Goal: Check status: Check status

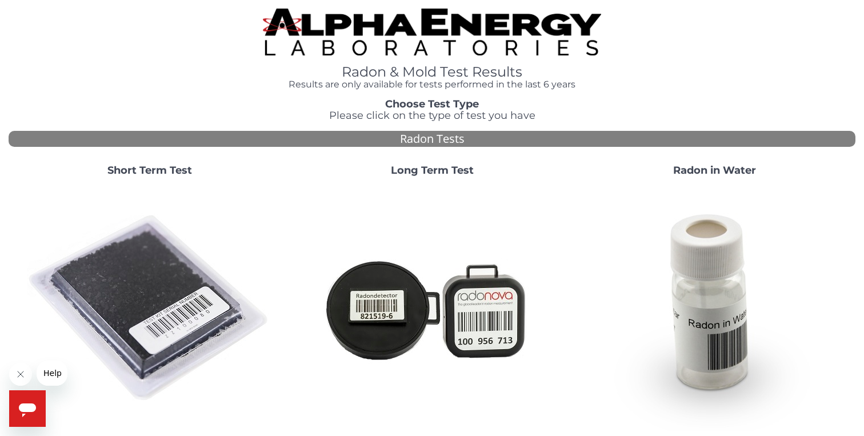
click at [416, 143] on div "Radon Tests" at bounding box center [432, 139] width 847 height 17
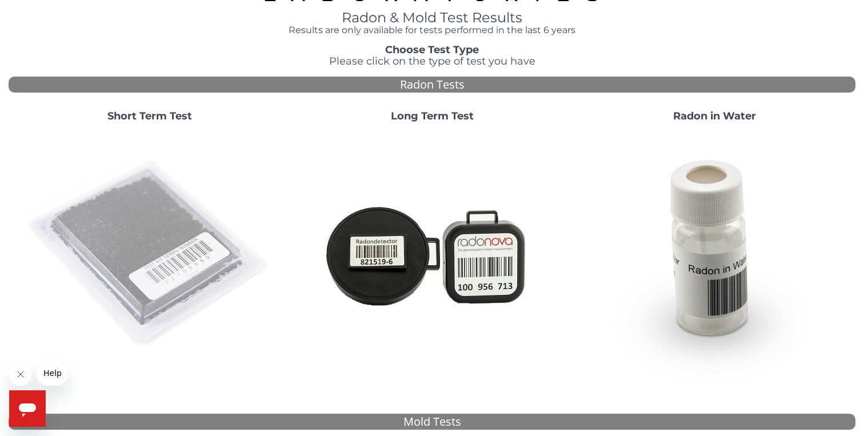
scroll to position [73, 0]
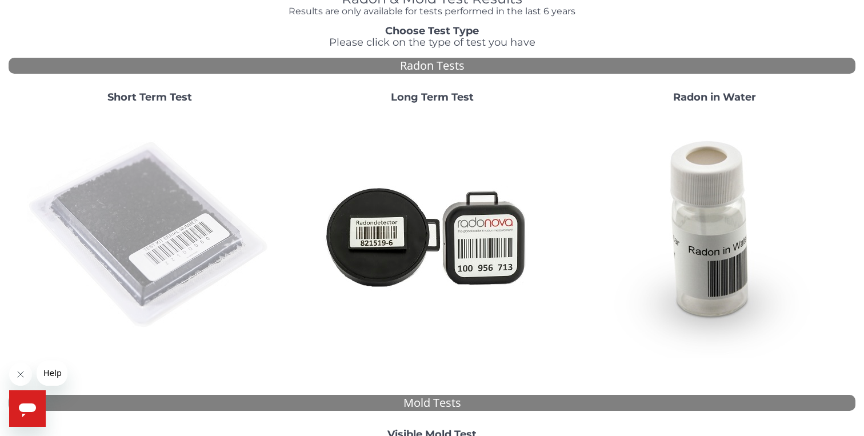
click at [180, 249] on img at bounding box center [150, 236] width 246 height 246
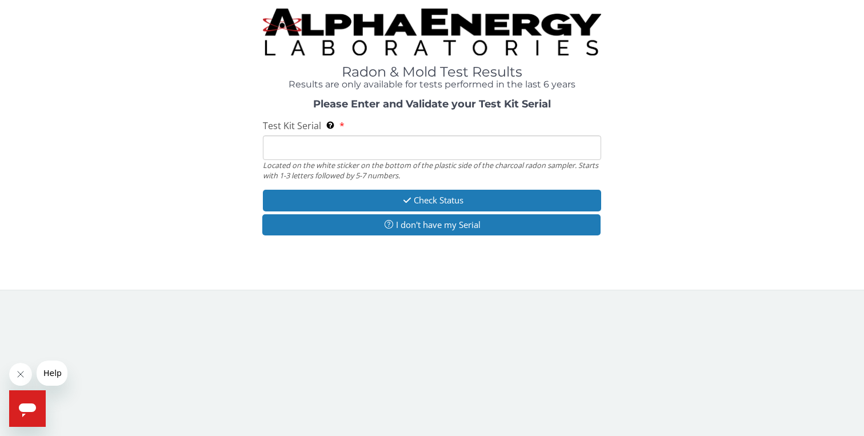
click at [323, 156] on input "Test Kit Serial Located on the white sticker on the bottom of the plastic side …" at bounding box center [432, 147] width 339 height 25
type input "S"
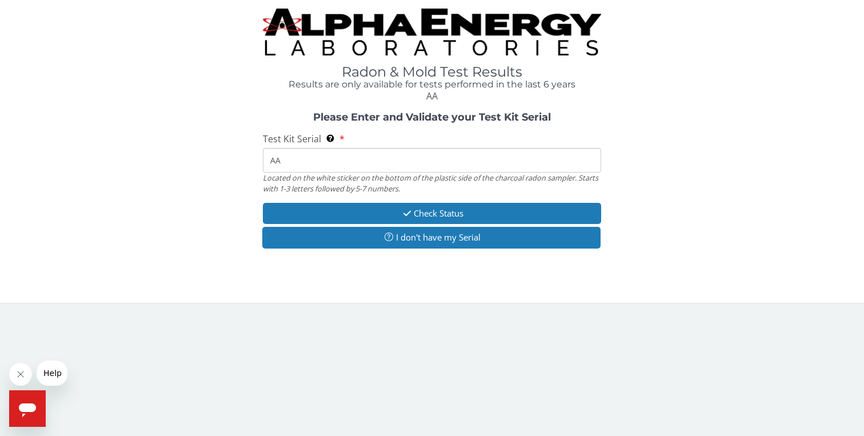
drag, startPoint x: 310, startPoint y: 161, endPoint x: 140, endPoint y: 148, distance: 170.2
click at [142, 147] on div "Please Enter and Validate your Test Kit Serial Test Kit Serial Located on the w…" at bounding box center [432, 181] width 847 height 139
paste input "505144"
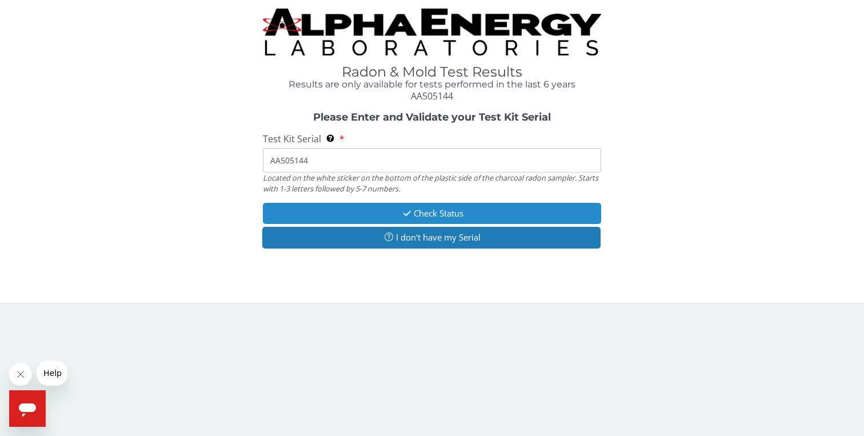
type input "AA505144"
click at [354, 215] on button "Check Status" at bounding box center [432, 213] width 339 height 21
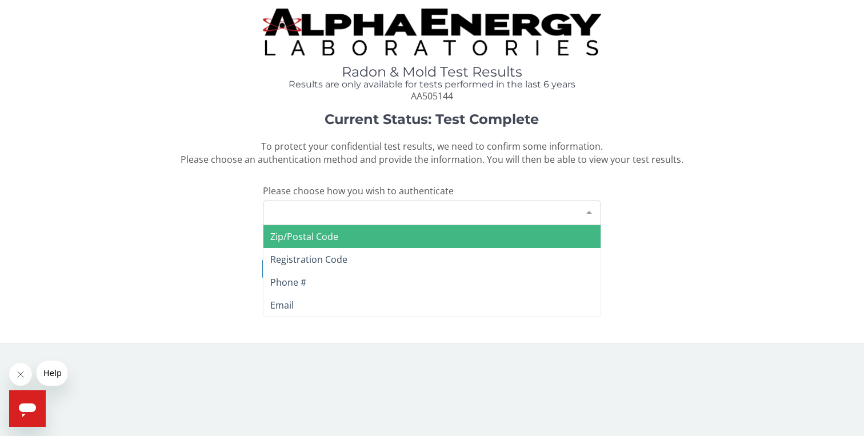
click at [470, 220] on div "Please make a selection" at bounding box center [432, 213] width 339 height 25
click at [389, 237] on span "Zip/Postal Code" at bounding box center [432, 236] width 338 height 23
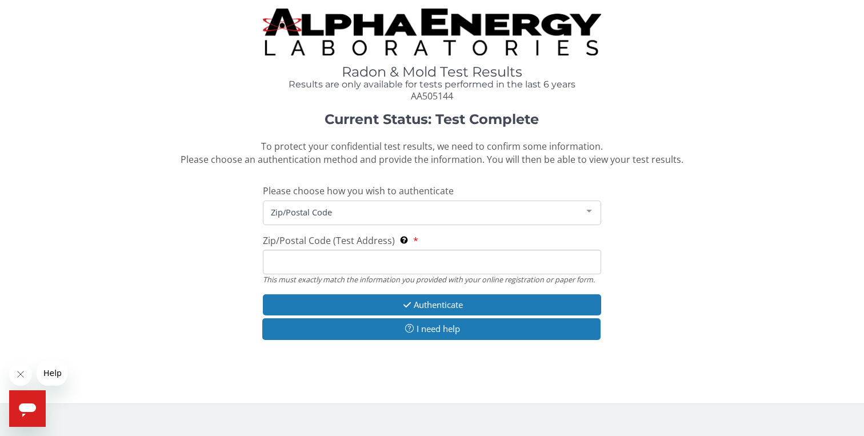
click at [350, 257] on input "Zip/Postal Code (Test Address) This must exactly match the information you prov…" at bounding box center [432, 262] width 339 height 25
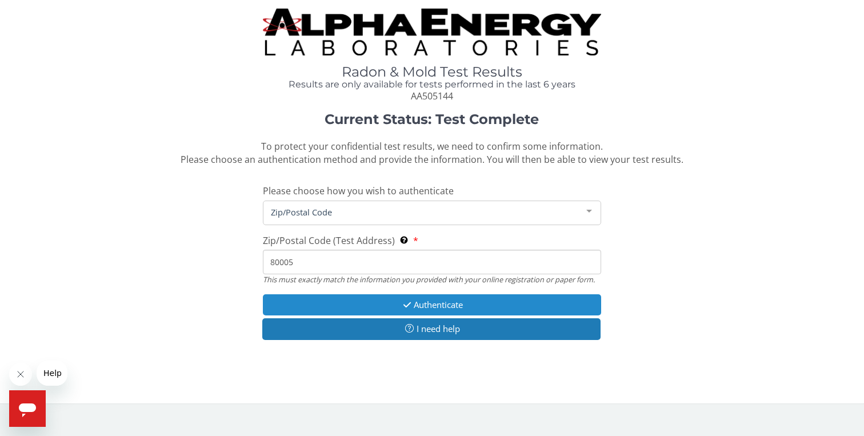
type input "80005"
click at [418, 309] on button "Authenticate" at bounding box center [432, 304] width 339 height 21
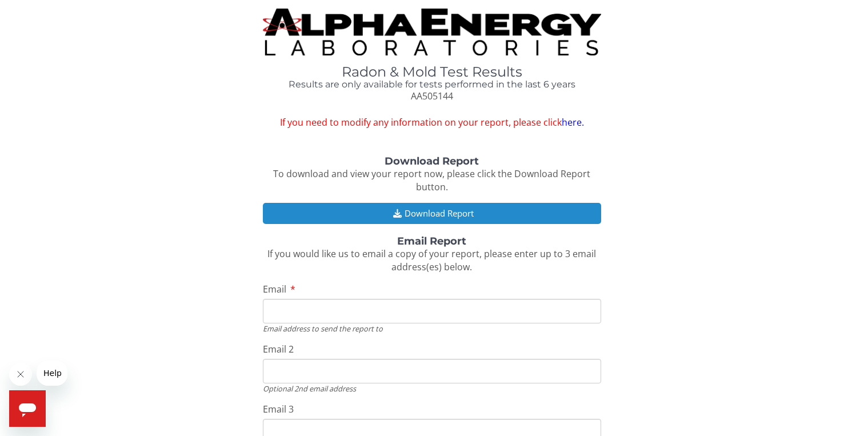
click at [379, 221] on button "Download Report" at bounding box center [432, 213] width 339 height 21
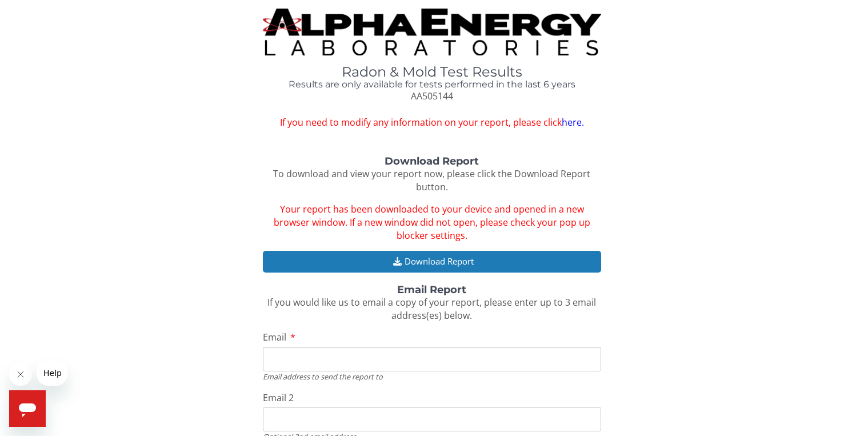
click at [101, 172] on div "Download Report To download and view your report now, please click the Download…" at bounding box center [432, 350] width 847 height 389
